Goal: Task Accomplishment & Management: Use online tool/utility

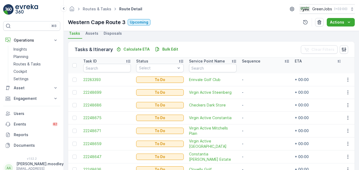
scroll to position [132, 0]
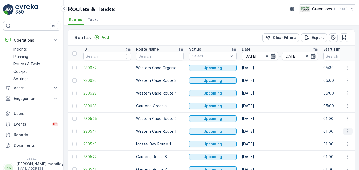
click at [350, 133] on button "button" at bounding box center [348, 131] width 10 height 6
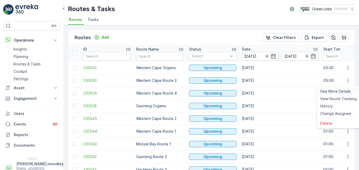
click at [338, 91] on span "See More Details" at bounding box center [335, 91] width 31 height 5
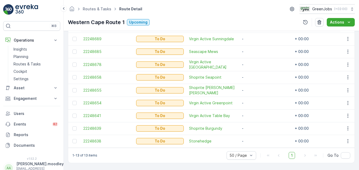
scroll to position [211, 0]
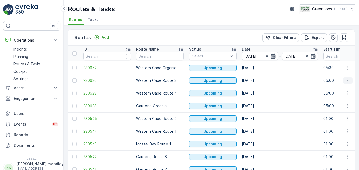
click at [347, 80] on icon "button" at bounding box center [347, 80] width 5 height 5
click at [344, 90] on span "See More Details" at bounding box center [335, 88] width 31 height 5
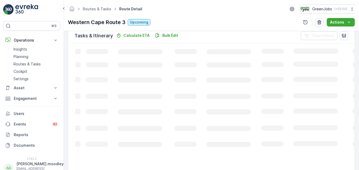
scroll to position [131, 0]
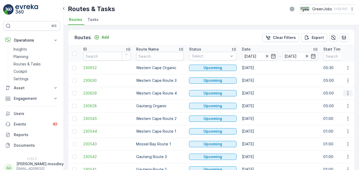
click at [345, 93] on icon "button" at bounding box center [347, 92] width 5 height 5
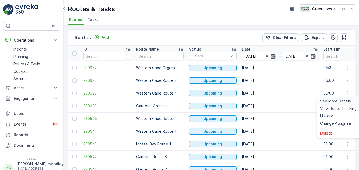
click at [340, 101] on span "See More Details" at bounding box center [335, 100] width 31 height 5
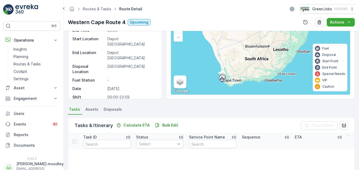
scroll to position [26, 0]
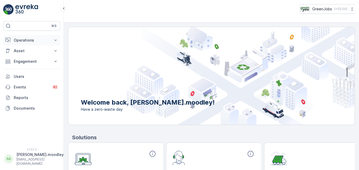
click at [54, 39] on icon at bounding box center [55, 40] width 5 height 5
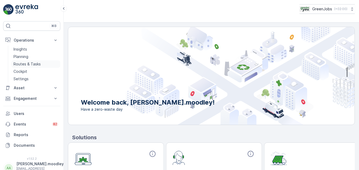
click at [32, 65] on p "Routes & Tasks" at bounding box center [26, 63] width 27 height 5
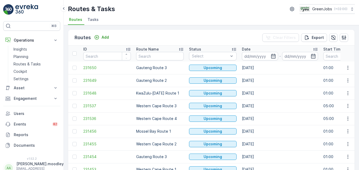
scroll to position [26, 0]
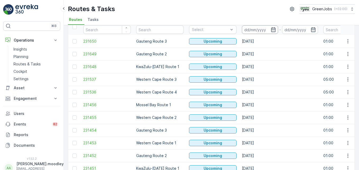
click at [250, 29] on input at bounding box center [260, 29] width 36 height 8
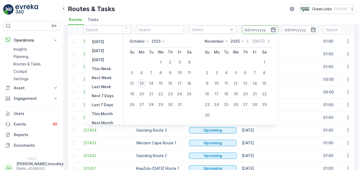
click at [145, 82] on div "13" at bounding box center [141, 83] width 8 height 8
type input "13.10.2025"
click at [145, 82] on div "13" at bounding box center [141, 83] width 8 height 8
type input "13.10.2025"
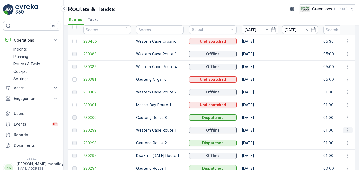
click at [257, 131] on icon "button" at bounding box center [347, 129] width 5 height 5
click at [257, 137] on span "See More Details" at bounding box center [335, 137] width 31 height 5
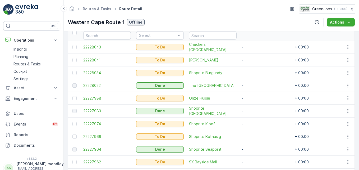
scroll to position [159, 0]
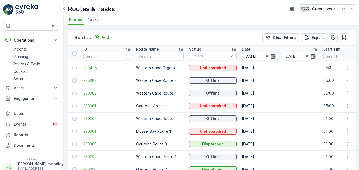
click at [251, 54] on input "13.10.2025" at bounding box center [260, 56] width 36 height 8
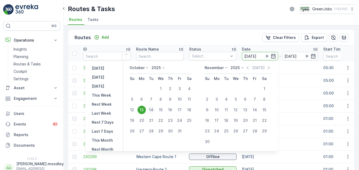
click at [154, 108] on div "14" at bounding box center [151, 109] width 8 height 8
type input "[DATE]"
click at [155, 108] on div "14" at bounding box center [151, 109] width 8 height 8
type input "[DATE]"
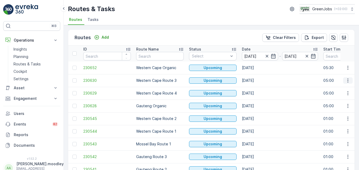
click at [257, 81] on icon "button" at bounding box center [347, 80] width 5 height 5
click at [257, 88] on span "See More Details" at bounding box center [335, 88] width 31 height 5
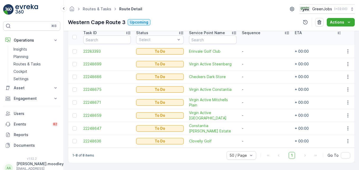
scroll to position [148, 0]
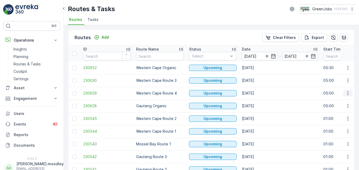
drag, startPoint x: 349, startPoint y: 93, endPoint x: 346, endPoint y: 95, distance: 2.9
click at [257, 93] on icon "button" at bounding box center [347, 92] width 5 height 5
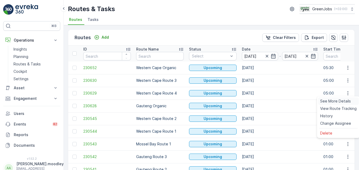
click at [257, 100] on span "See More Details" at bounding box center [335, 100] width 31 height 5
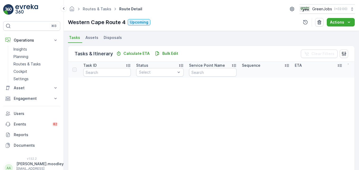
scroll to position [132, 0]
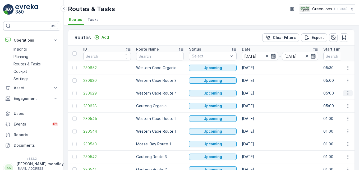
click at [257, 95] on icon "button" at bounding box center [347, 92] width 5 height 5
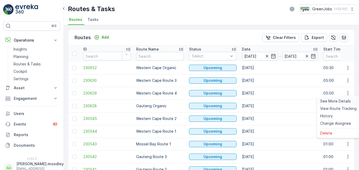
click at [257, 101] on span "See More Details" at bounding box center [335, 100] width 31 height 5
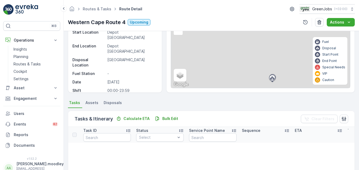
scroll to position [132, 0]
